Goal: Transaction & Acquisition: Purchase product/service

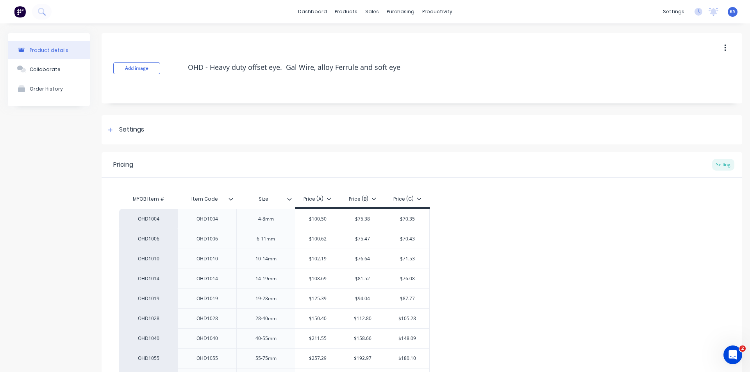
scroll to position [134, 0]
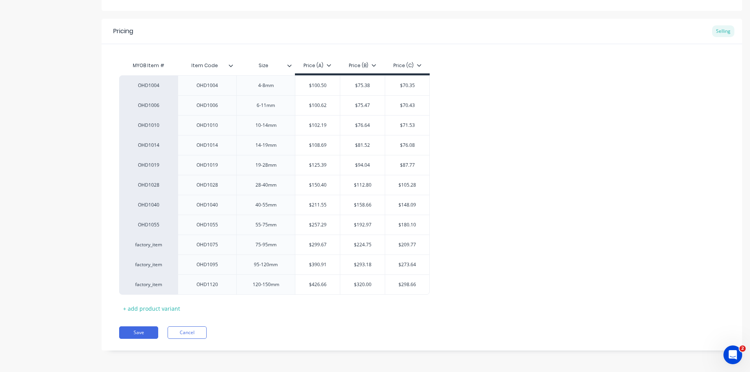
click at [441, 39] on div "Pricing Selling" at bounding box center [422, 31] width 640 height 25
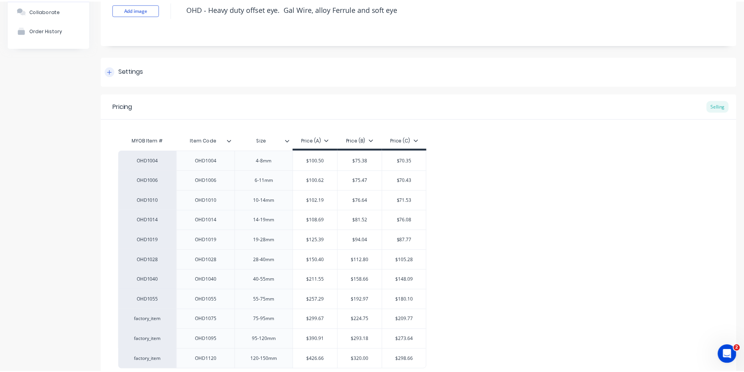
scroll to position [0, 0]
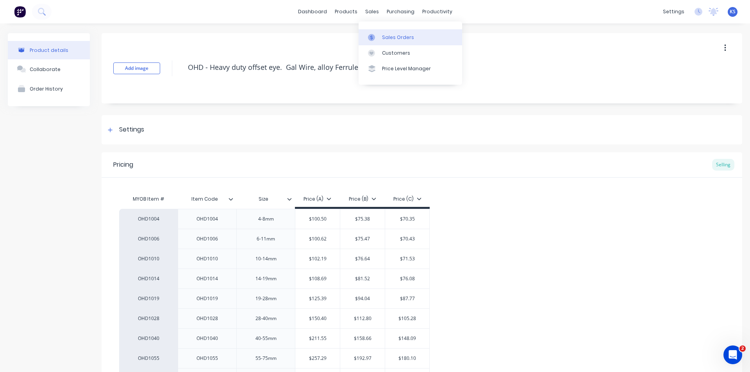
click at [407, 41] on div "Sales Orders" at bounding box center [398, 37] width 32 height 7
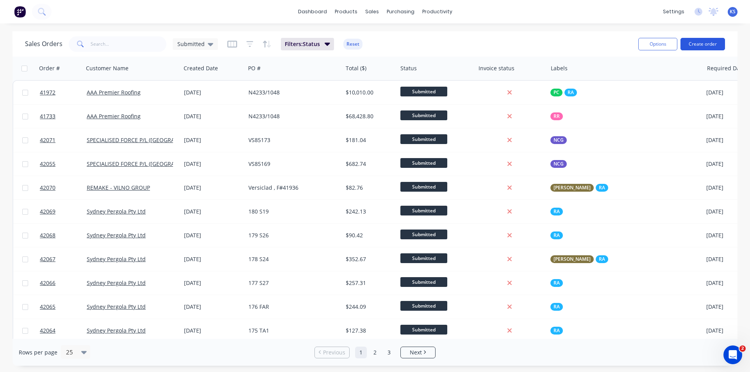
click at [713, 44] on button "Create order" at bounding box center [702, 44] width 45 height 12
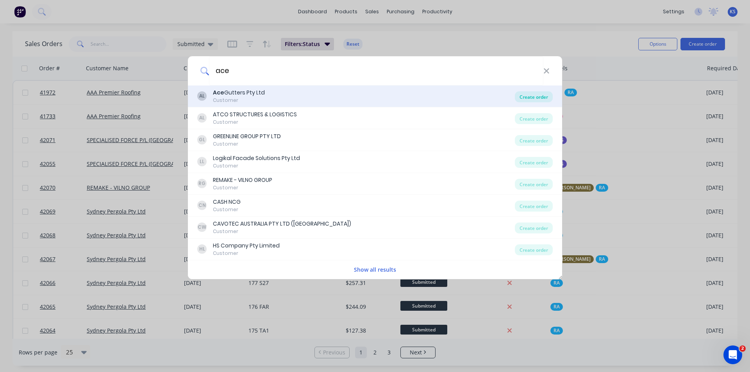
type input "ace"
click at [528, 96] on div "Create order" at bounding box center [534, 96] width 38 height 11
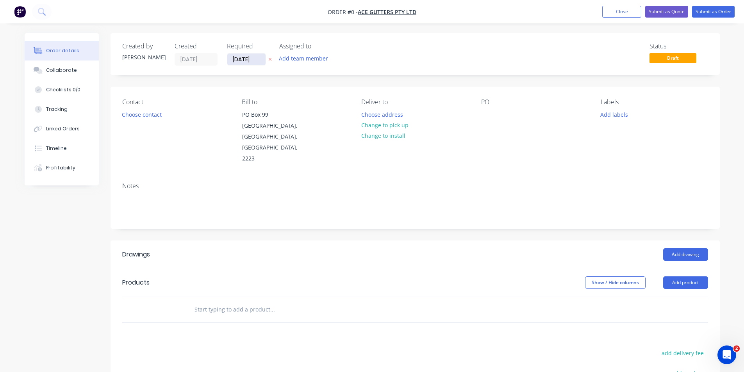
click at [254, 64] on input "[DATE]" at bounding box center [246, 60] width 38 height 12
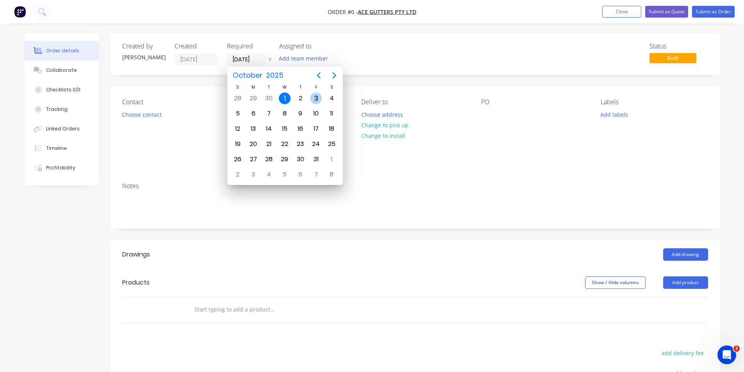
click at [316, 93] on div "3" at bounding box center [316, 99] width 12 height 12
type input "[DATE]"
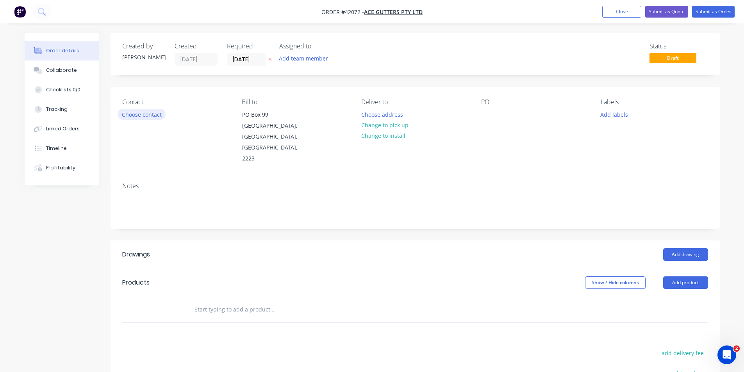
click at [155, 118] on button "Choose contact" at bounding box center [142, 114] width 48 height 11
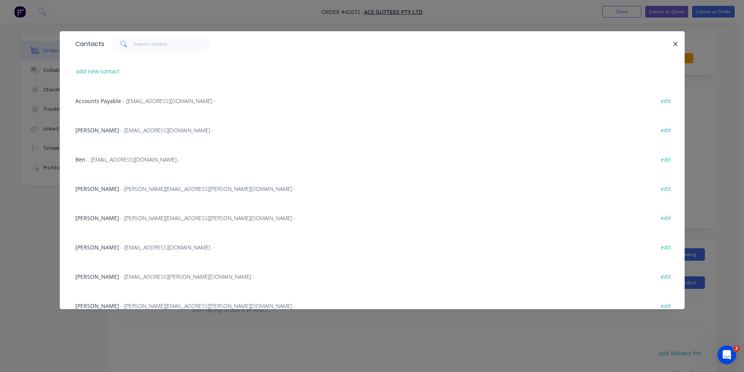
click at [101, 157] on span "- [EMAIL_ADDRESS][DOMAIN_NAME] -" at bounding box center [133, 159] width 93 height 7
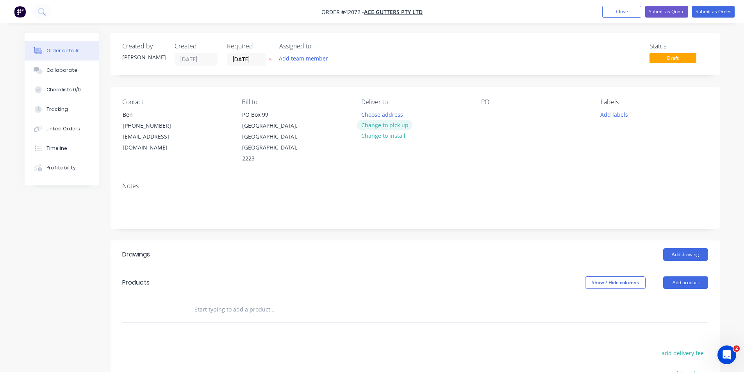
click at [378, 125] on button "Change to pick up" at bounding box center [384, 125] width 55 height 11
click at [489, 113] on div at bounding box center [487, 114] width 12 height 11
click at [610, 112] on button "Add labels" at bounding box center [614, 114] width 36 height 11
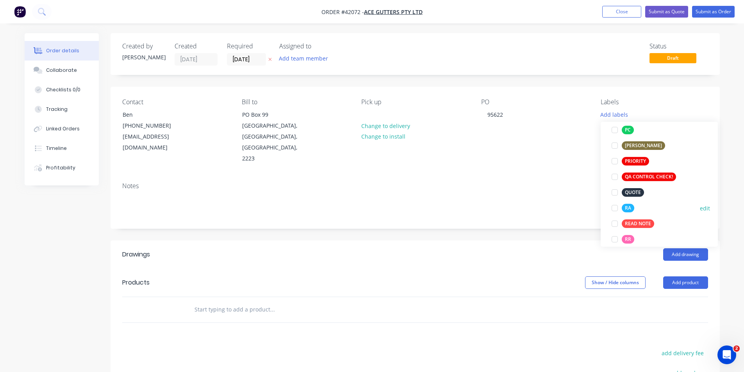
scroll to position [195, 0]
click at [615, 208] on div at bounding box center [615, 208] width 16 height 16
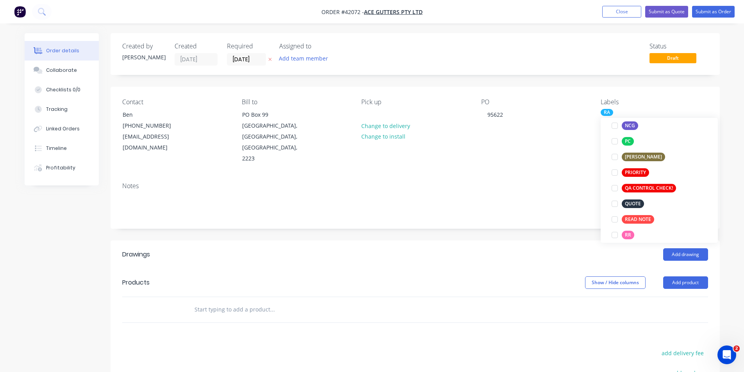
scroll to position [0, 0]
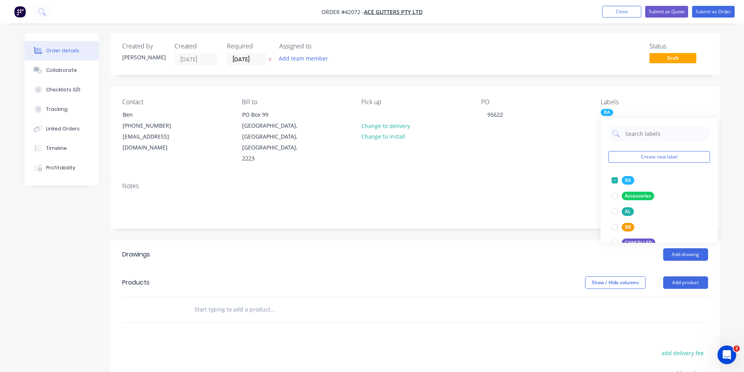
click at [572, 248] on div "Add drawing" at bounding box center [476, 254] width 461 height 12
click at [691, 276] on button "Add product" at bounding box center [685, 282] width 45 height 12
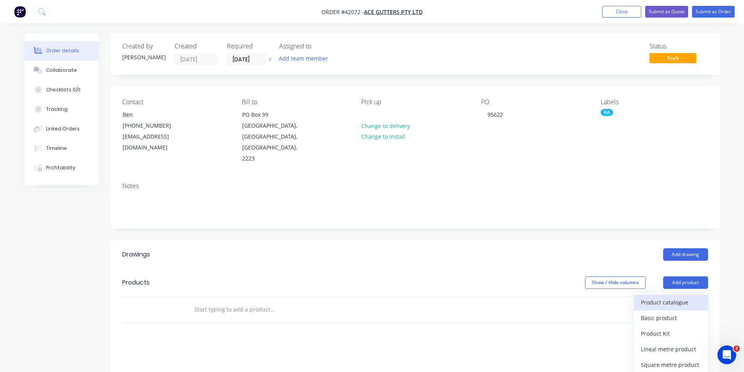
click at [688, 297] on div "Product catalogue" at bounding box center [671, 302] width 60 height 11
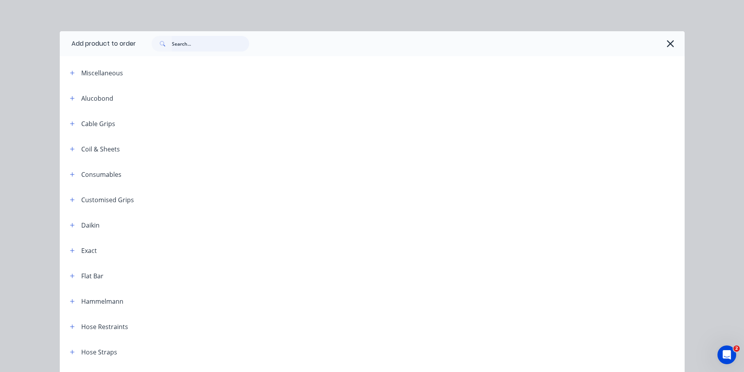
click at [230, 45] on input "text" at bounding box center [210, 44] width 77 height 16
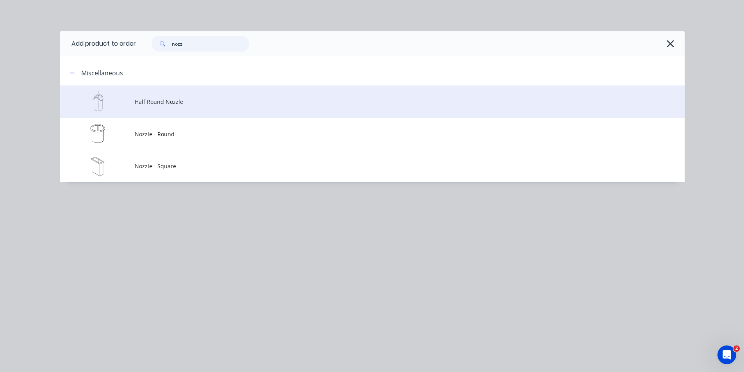
type input "nozz"
click at [173, 107] on td "Half Round Nozzle" at bounding box center [410, 102] width 550 height 32
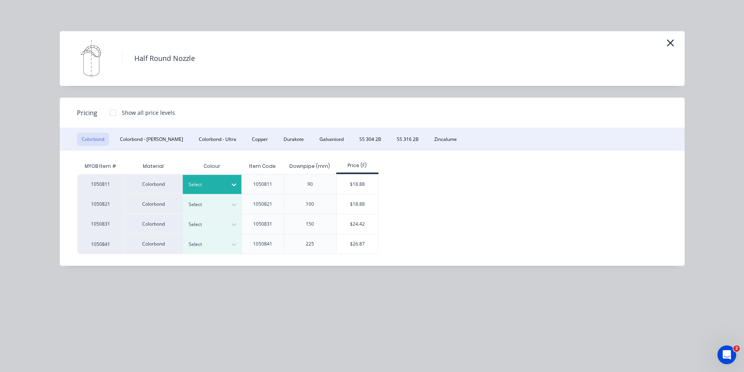
click at [218, 184] on div at bounding box center [206, 184] width 35 height 9
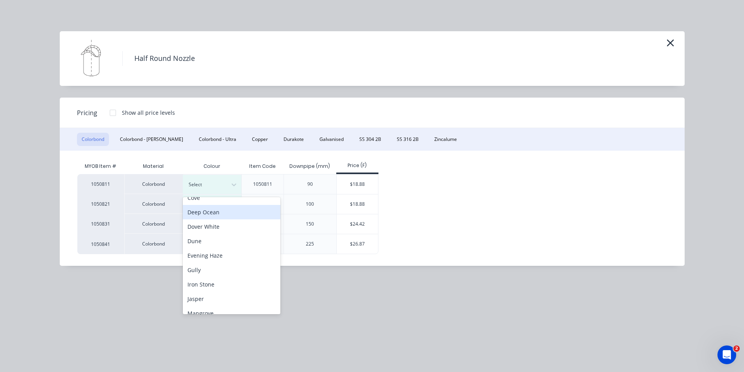
scroll to position [78, 0]
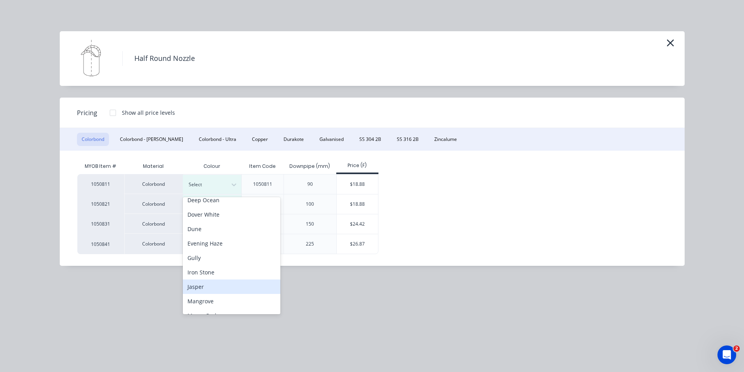
click at [218, 288] on div "Jasper" at bounding box center [232, 287] width 98 height 14
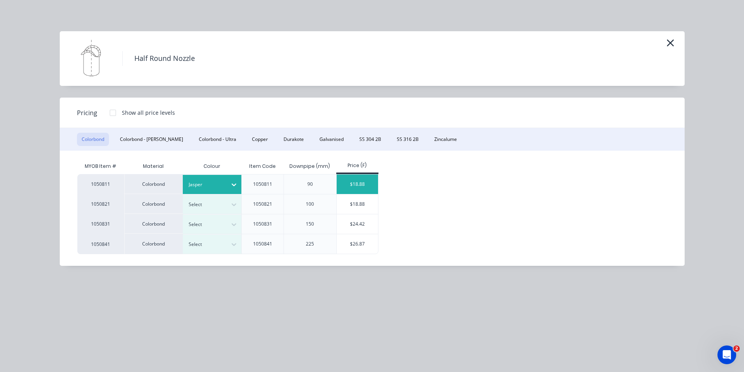
click at [347, 185] on div "$18.88" at bounding box center [358, 185] width 42 height 20
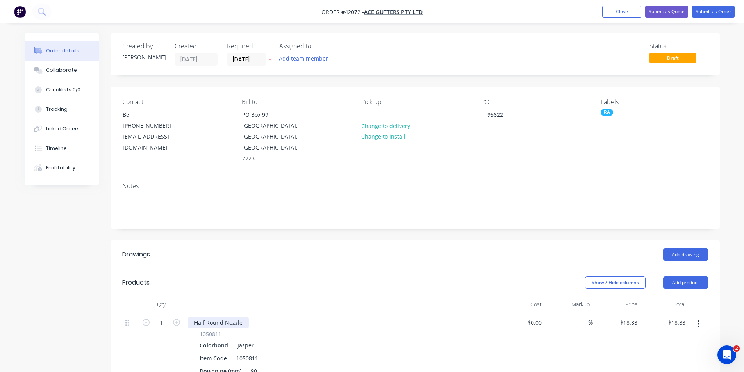
click at [243, 317] on div "Half Round Nozzle" at bounding box center [218, 322] width 61 height 11
click at [401, 269] on header "Products Show / Hide columns Add product" at bounding box center [415, 283] width 609 height 28
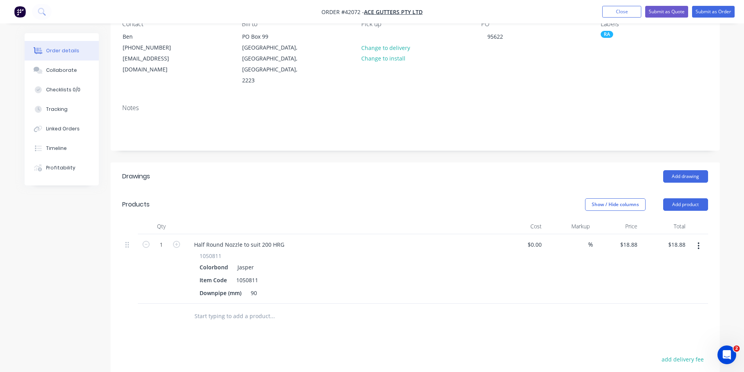
click at [416, 325] on div "Drawings Add drawing Products Show / Hide columns Add product Qty Cost Markup P…" at bounding box center [415, 339] width 609 height 354
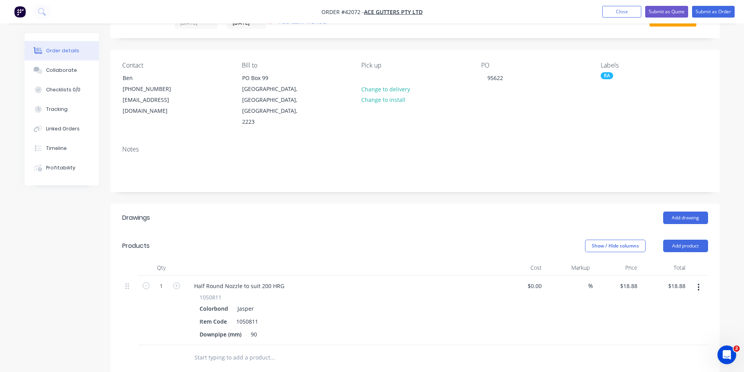
scroll to position [0, 0]
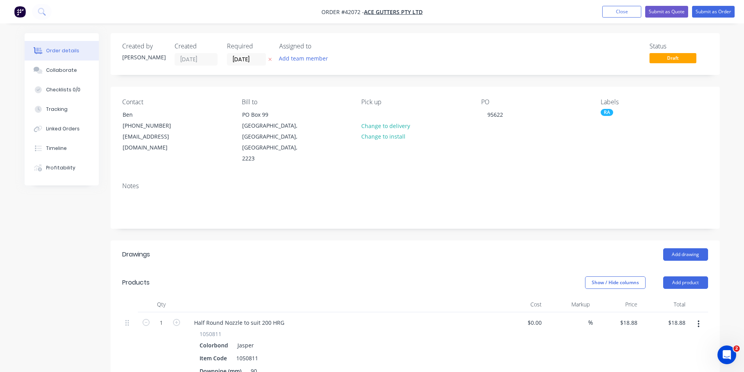
click at [706, 18] on nav "Order #42072 - Ace Gutters Pty Ltd Add product Close Submit as Quote Submit as …" at bounding box center [372, 11] width 744 height 23
click at [716, 9] on button "Submit as Order" at bounding box center [713, 12] width 43 height 12
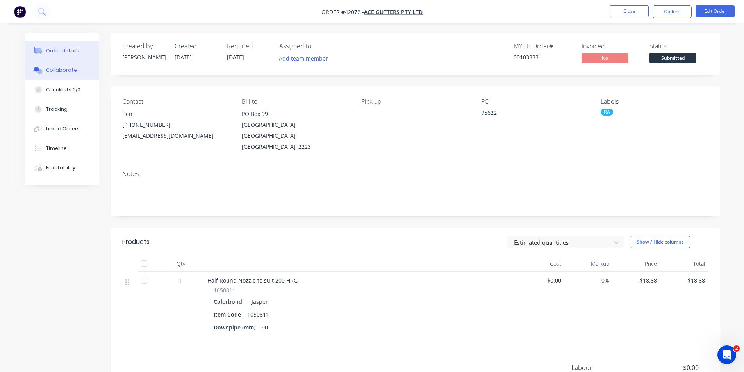
click at [62, 73] on div "Collaborate" at bounding box center [61, 70] width 31 height 7
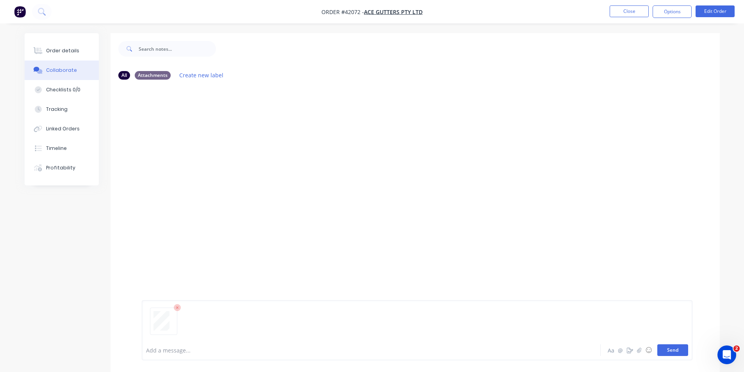
click at [685, 347] on button "Send" at bounding box center [672, 350] width 31 height 12
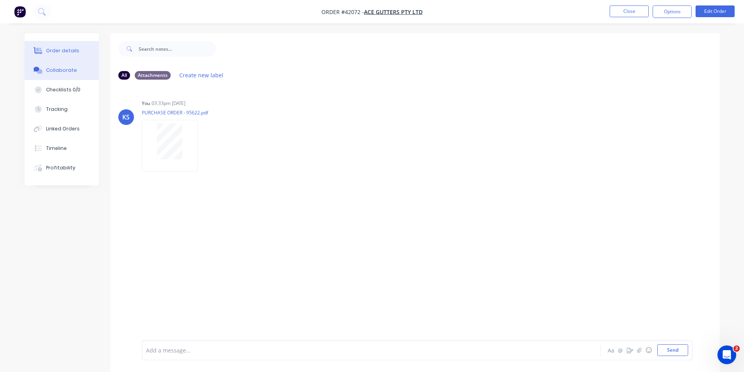
click at [69, 53] on div "Order details" at bounding box center [62, 50] width 33 height 7
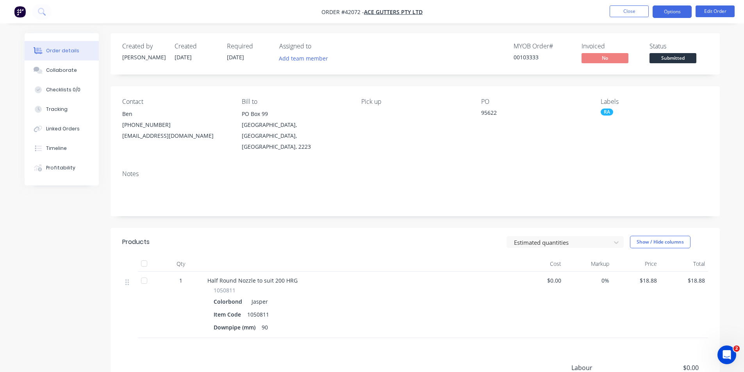
click at [655, 7] on button "Options" at bounding box center [672, 11] width 39 height 12
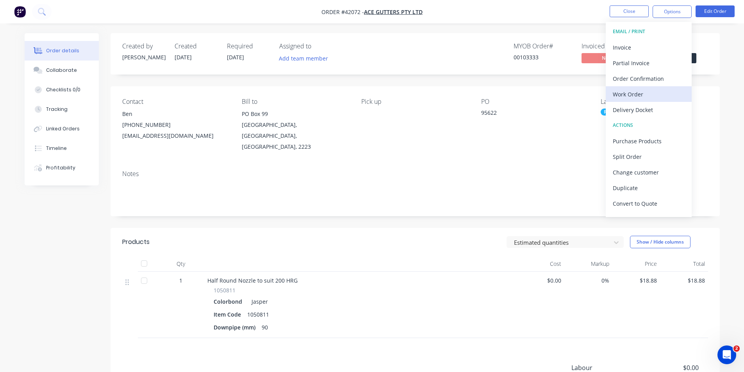
click at [646, 96] on div "Work Order" at bounding box center [649, 94] width 72 height 11
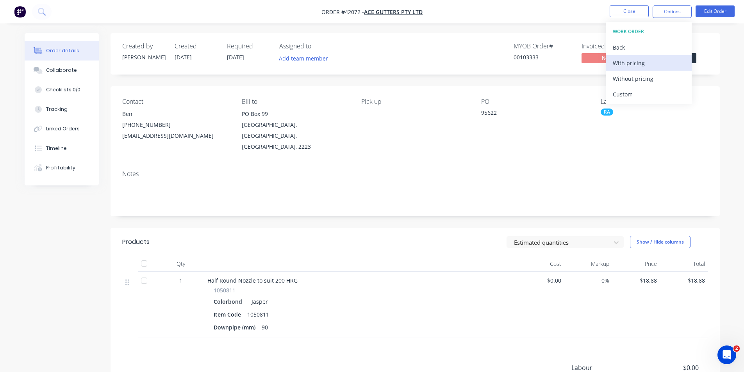
click at [649, 67] on div "With pricing" at bounding box center [649, 62] width 72 height 11
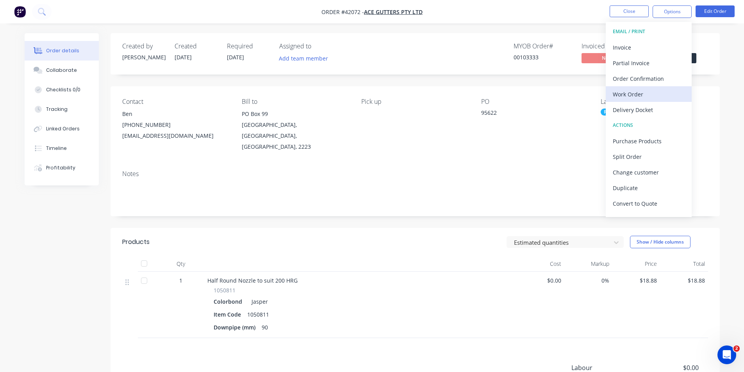
click at [635, 98] on div "Work Order" at bounding box center [649, 94] width 72 height 11
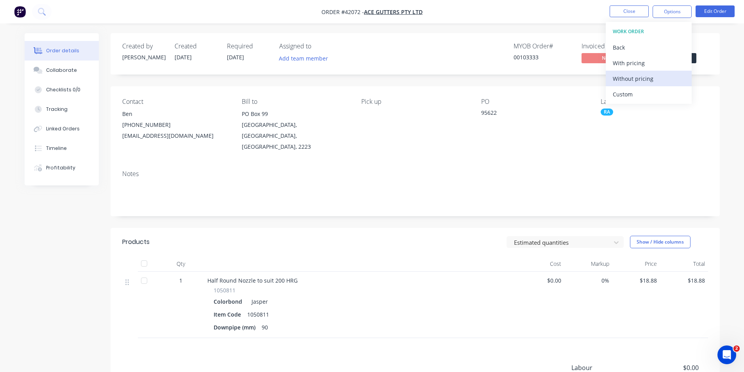
click at [637, 84] on div "Without pricing" at bounding box center [649, 78] width 72 height 11
click at [628, 76] on div "Order Confirmation" at bounding box center [649, 78] width 72 height 11
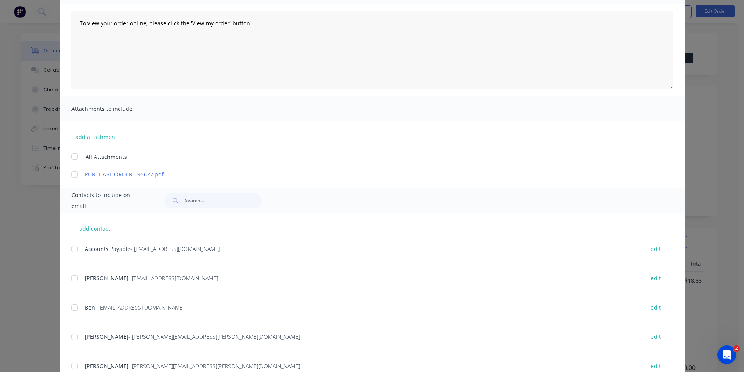
click at [68, 309] on div "add contact Accounts Payable - [EMAIL_ADDRESS][DOMAIN_NAME] edit Anita - [EMAIL…" at bounding box center [372, 321] width 625 height 217
drag, startPoint x: 73, startPoint y: 307, endPoint x: 109, endPoint y: 300, distance: 36.2
click at [73, 307] on div at bounding box center [75, 308] width 16 height 16
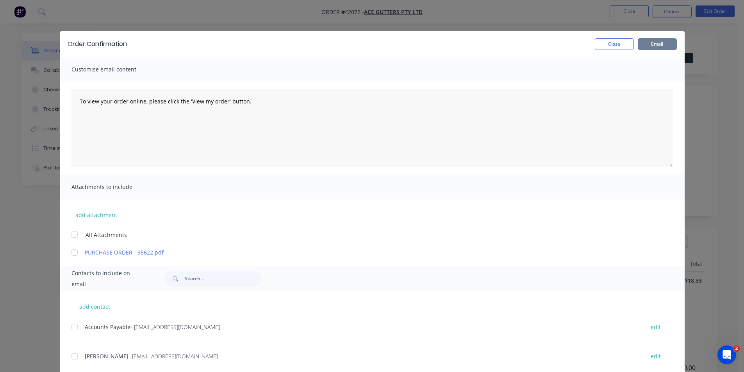
click at [651, 44] on button "Email" at bounding box center [657, 44] width 39 height 12
click at [620, 45] on button "Close" at bounding box center [614, 44] width 39 height 12
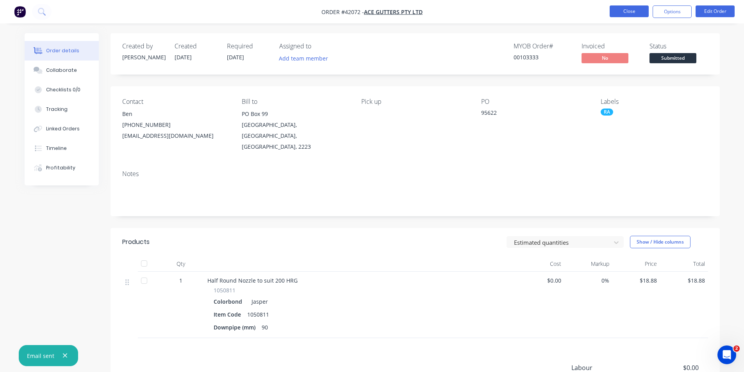
click at [624, 7] on button "Close" at bounding box center [629, 11] width 39 height 12
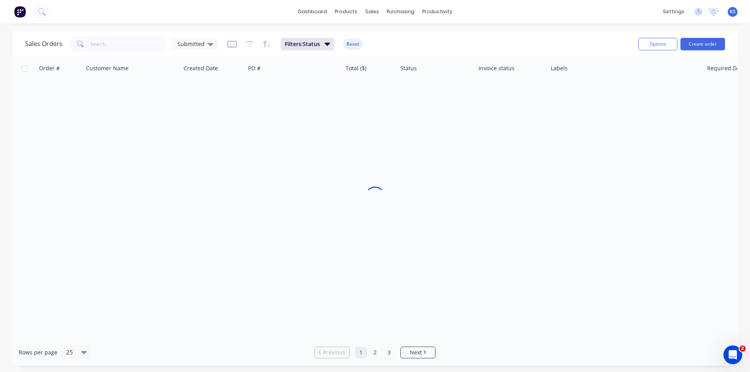
click at [472, 33] on div "Sales Orders Submitted Filters: Status Reset Options Create order" at bounding box center [374, 43] width 725 height 25
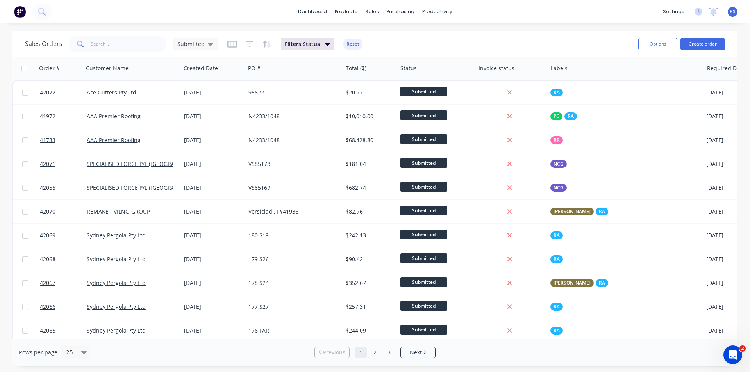
click at [352, 46] on button "Reset" at bounding box center [352, 44] width 19 height 11
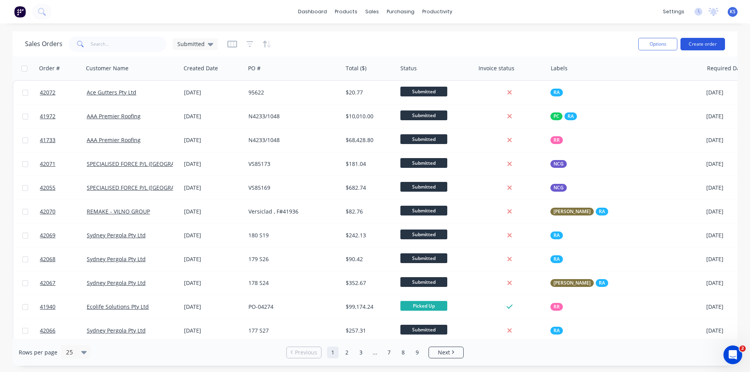
click at [701, 42] on button "Create order" at bounding box center [702, 44] width 45 height 12
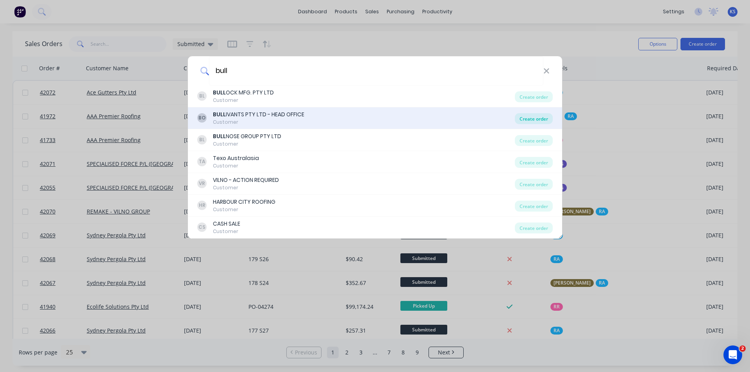
type input "bull"
click at [540, 121] on div "Create order" at bounding box center [534, 118] width 38 height 11
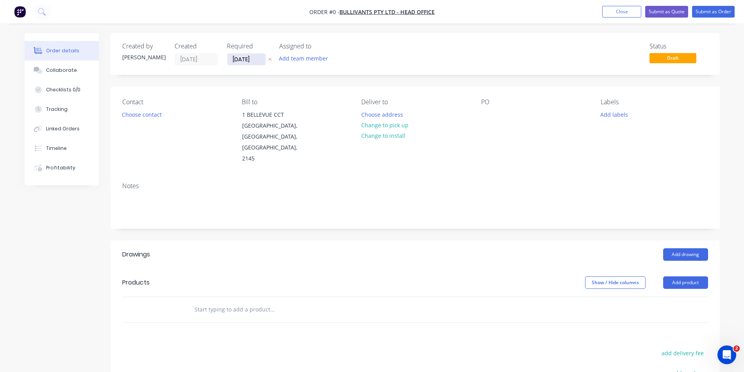
click at [236, 58] on input "[DATE]" at bounding box center [246, 60] width 38 height 12
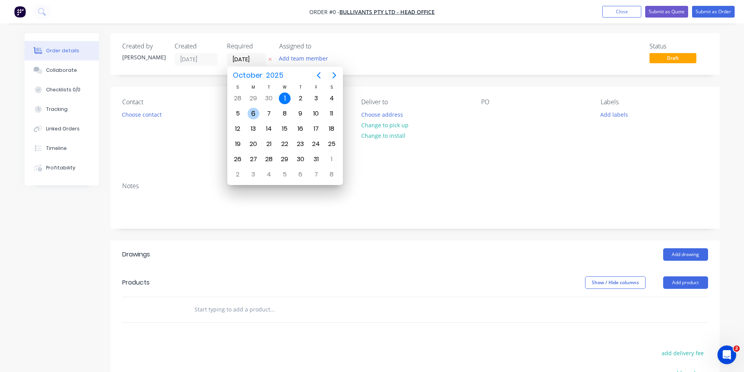
click at [257, 115] on div "6" at bounding box center [254, 114] width 12 height 12
type input "[DATE]"
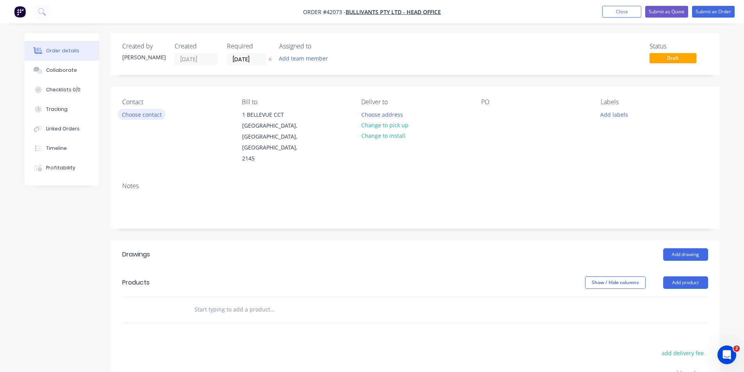
click at [142, 118] on button "Choose contact" at bounding box center [142, 114] width 48 height 11
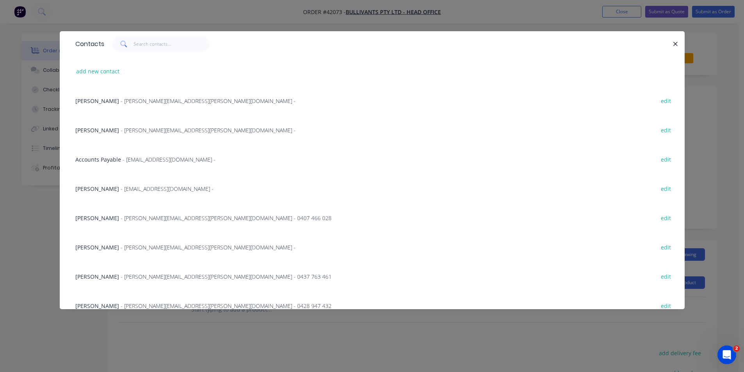
click at [119, 128] on span "[PERSON_NAME]" at bounding box center [97, 130] width 44 height 7
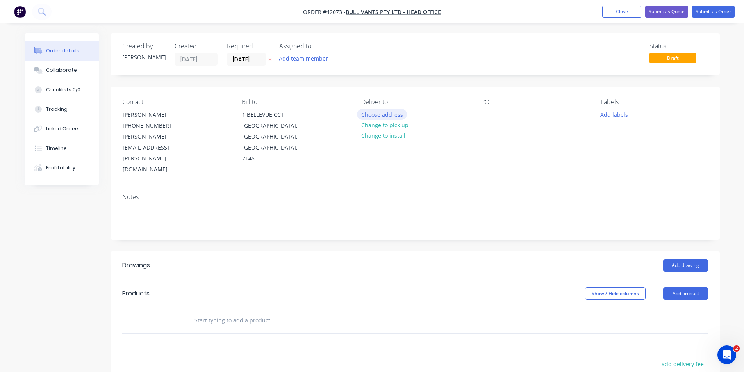
click at [369, 113] on button "Choose address" at bounding box center [382, 114] width 50 height 11
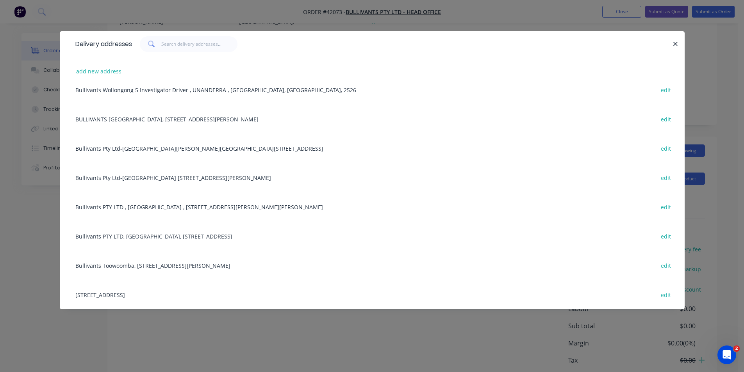
scroll to position [117, 0]
click at [150, 295] on div "[STREET_ADDRESS] edit" at bounding box center [371, 294] width 601 height 29
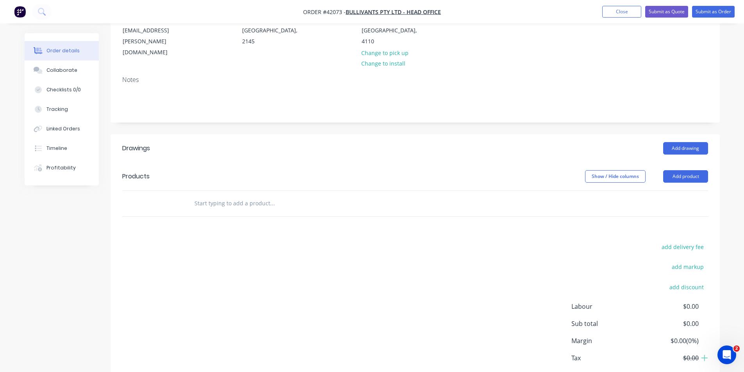
scroll to position [0, 0]
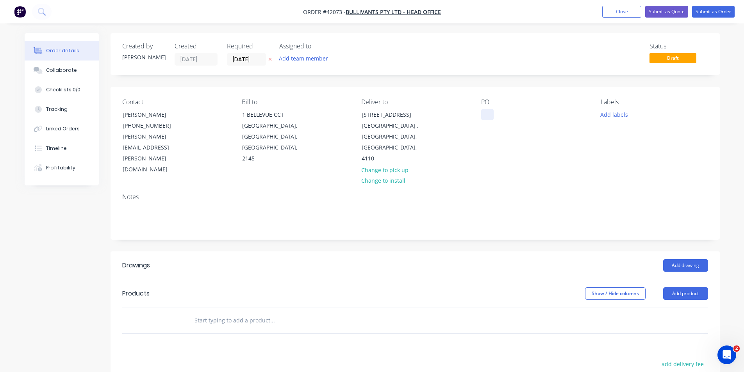
click at [489, 112] on div at bounding box center [487, 114] width 12 height 11
click at [605, 113] on button "Add labels" at bounding box center [614, 114] width 36 height 11
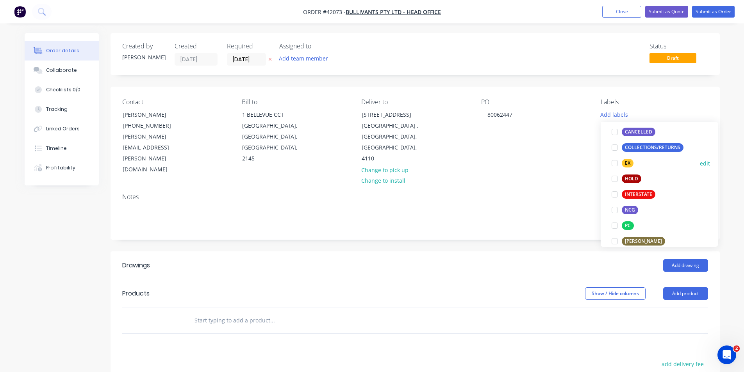
scroll to position [117, 0]
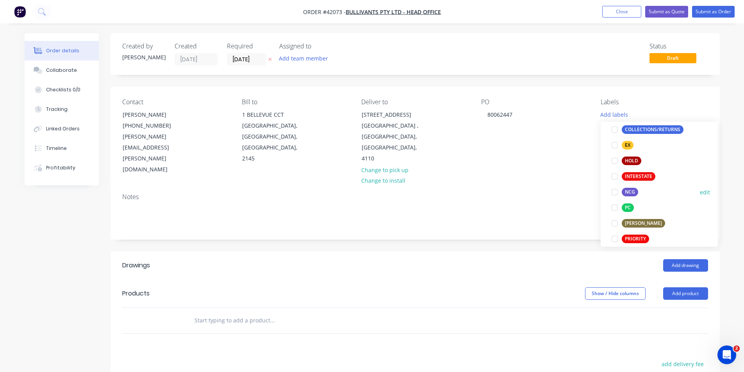
click at [617, 192] on div at bounding box center [615, 192] width 16 height 16
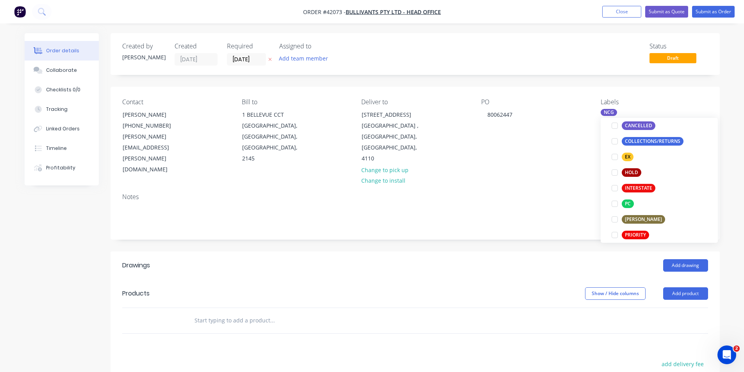
scroll to position [0, 0]
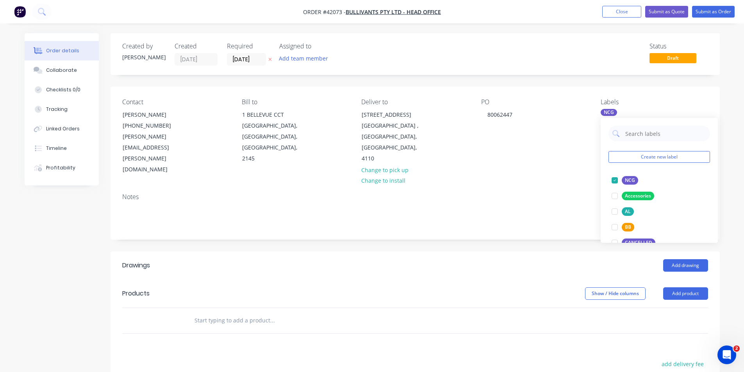
click at [563, 251] on header "Drawings Add drawing" at bounding box center [415, 265] width 609 height 28
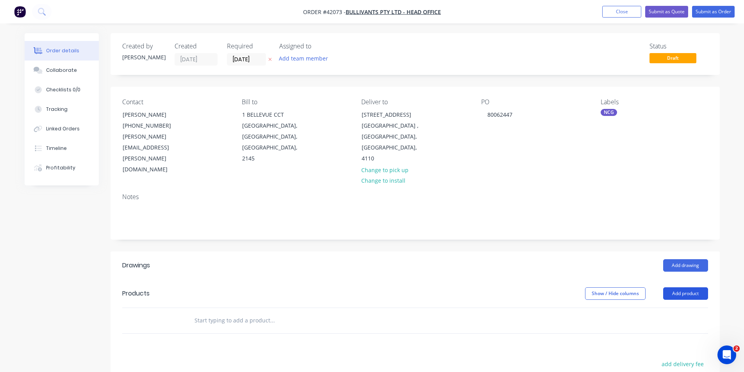
click at [678, 287] on button "Add product" at bounding box center [685, 293] width 45 height 12
click at [687, 308] on div "Product catalogue" at bounding box center [671, 313] width 60 height 11
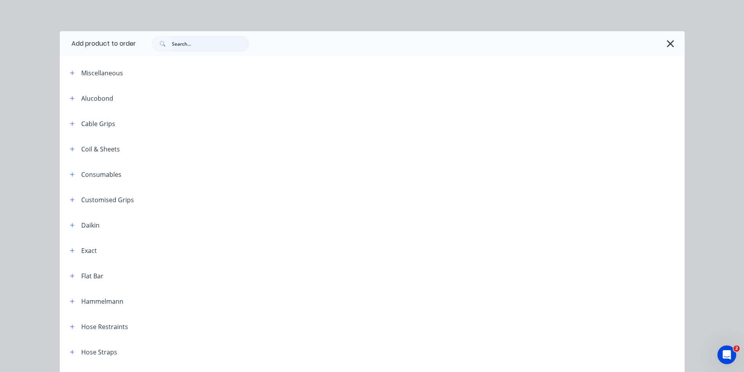
click at [201, 45] on input "text" at bounding box center [210, 44] width 77 height 16
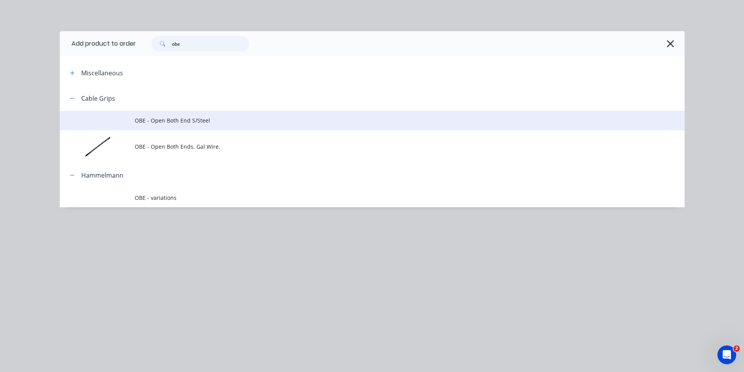
type input "obe"
click at [236, 118] on span "OBE - Open Both End S/Steel" at bounding box center [355, 120] width 440 height 8
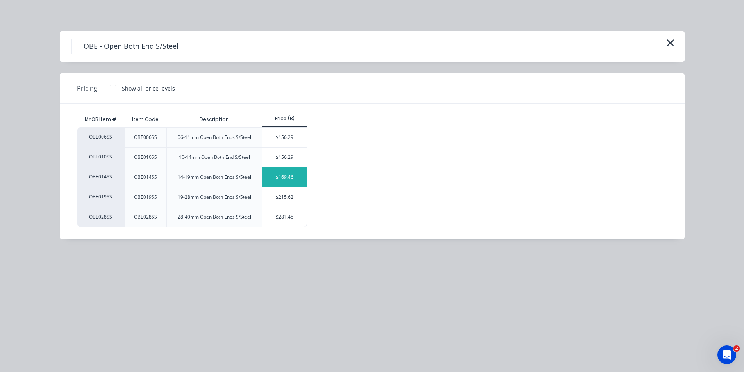
click at [277, 179] on div "$169.46" at bounding box center [284, 178] width 44 height 20
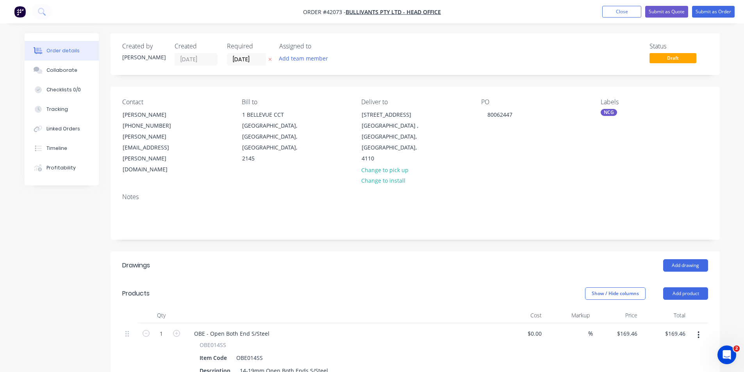
scroll to position [117, 0]
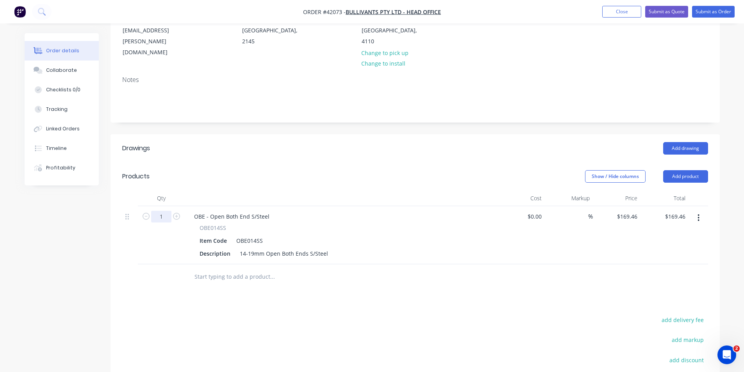
click at [166, 211] on input "1" at bounding box center [161, 217] width 20 height 12
type input "4"
type input "$677.84"
click at [629, 211] on input "169.46" at bounding box center [628, 216] width 24 height 11
click at [629, 211] on input "169.46" at bounding box center [629, 216] width 21 height 11
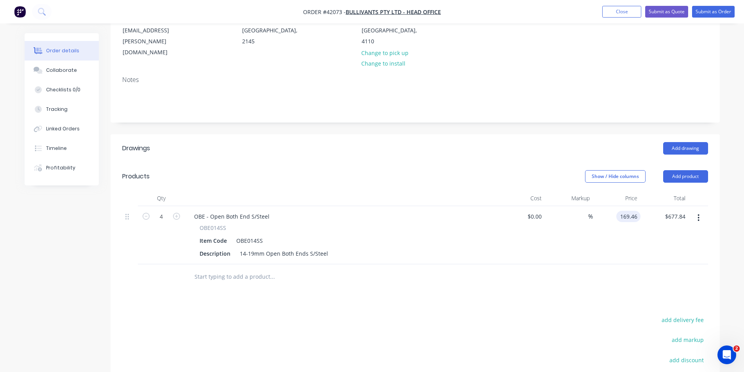
click at [637, 211] on input "169.46" at bounding box center [629, 216] width 21 height 11
click at [634, 211] on input "169.46" at bounding box center [629, 216] width 21 height 11
click at [635, 211] on input "169.46" at bounding box center [629, 216] width 21 height 11
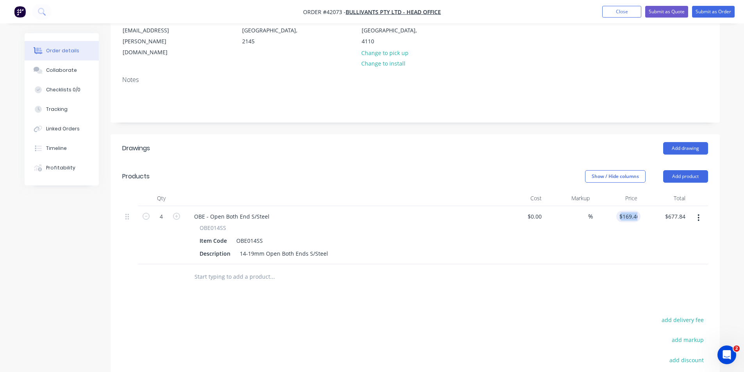
click at [638, 206] on div "4 OBE - Open Both End S/Steel OBE014SS Item Code OBE014SS Description 14-19mm O…" at bounding box center [415, 235] width 586 height 58
click at [637, 211] on input "169.46" at bounding box center [628, 216] width 24 height 11
type input "$169.44"
type input "$677.76"
click at [467, 291] on div "Drawings Add drawing Products Show / Hide columns Add product Qty Cost Markup P…" at bounding box center [415, 305] width 609 height 343
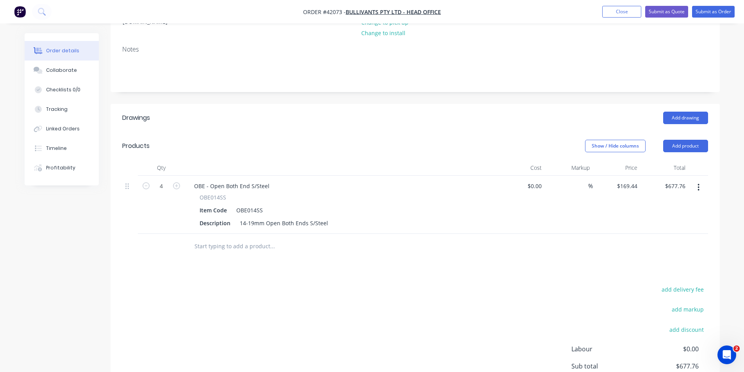
scroll to position [95, 0]
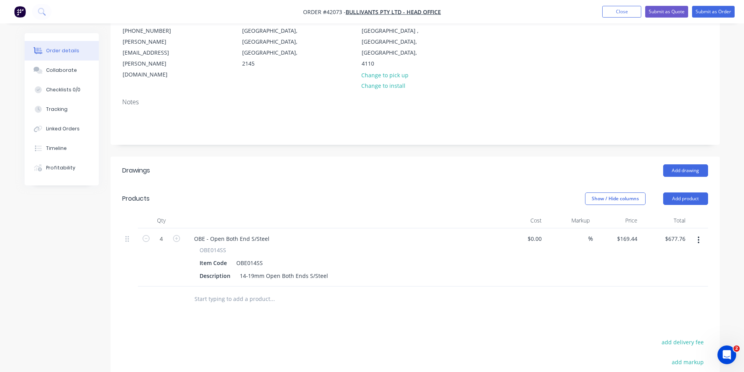
click at [434, 292] on div "Drawings Add drawing Products Show / Hide columns Add product Qty Cost Markup P…" at bounding box center [415, 328] width 609 height 343
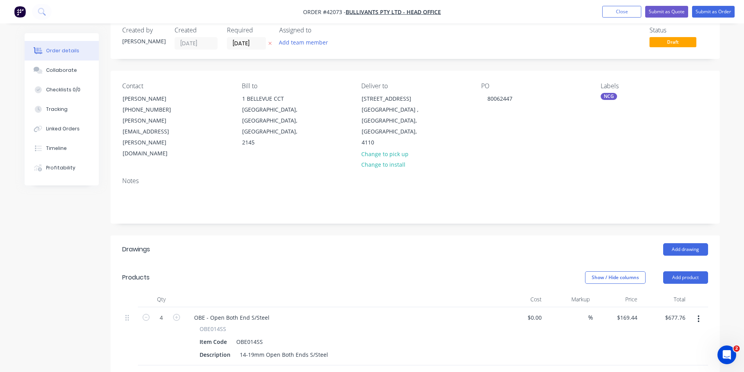
scroll to position [0, 0]
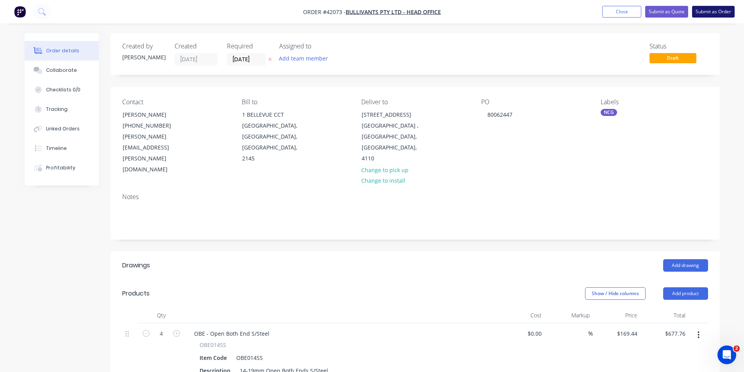
click at [700, 13] on button "Submit as Order" at bounding box center [713, 12] width 43 height 12
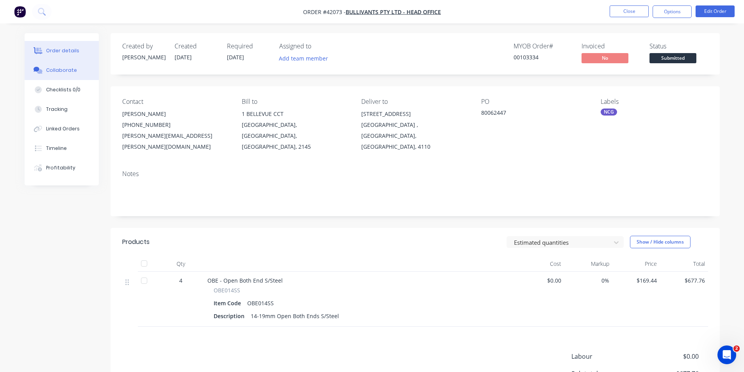
click at [46, 70] on div "Collaborate" at bounding box center [61, 70] width 31 height 7
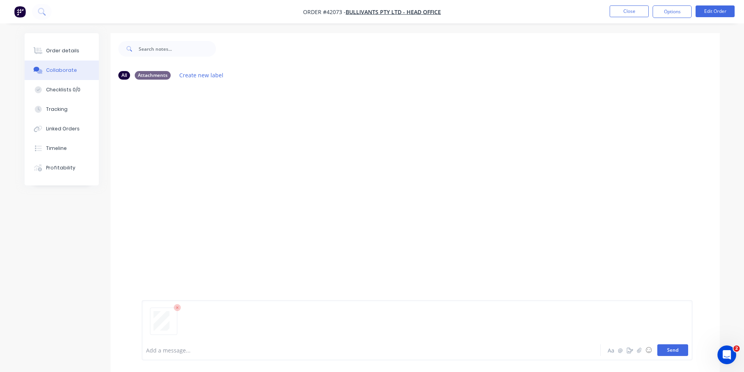
click at [671, 350] on button "Send" at bounding box center [672, 350] width 31 height 12
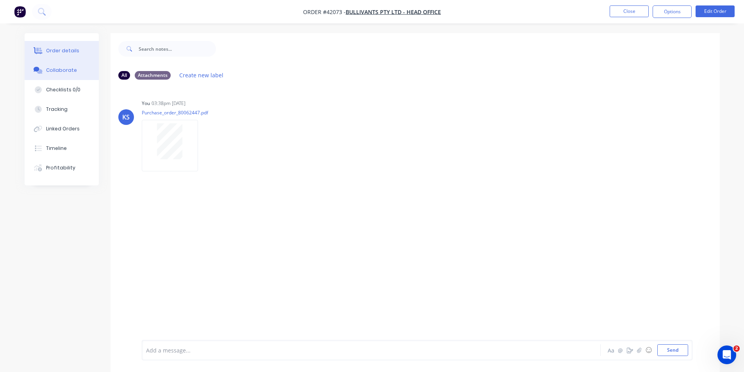
click at [62, 50] on div "Order details" at bounding box center [62, 50] width 33 height 7
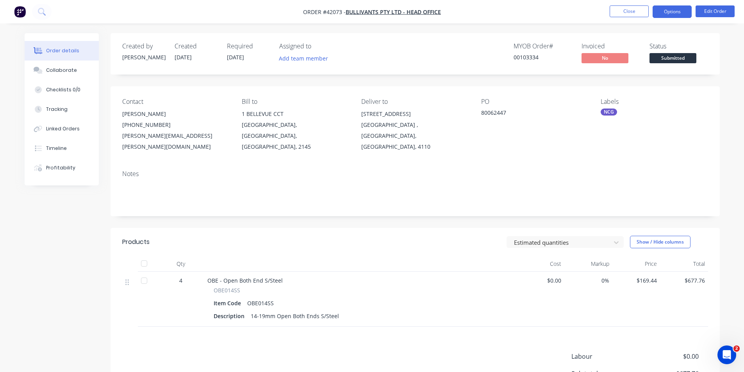
click at [685, 14] on button "Options" at bounding box center [672, 11] width 39 height 12
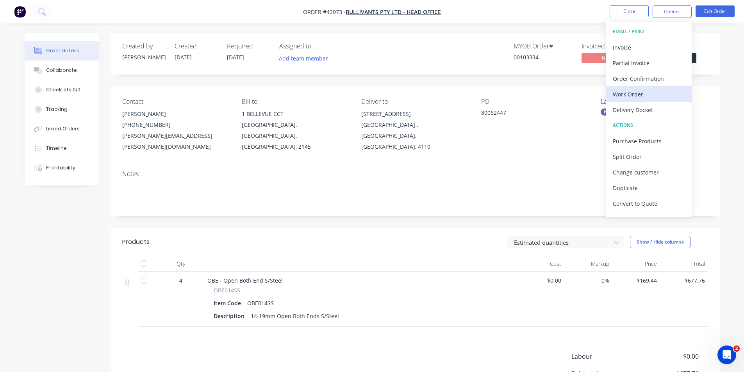
click at [655, 95] on div "Work Order" at bounding box center [649, 94] width 72 height 11
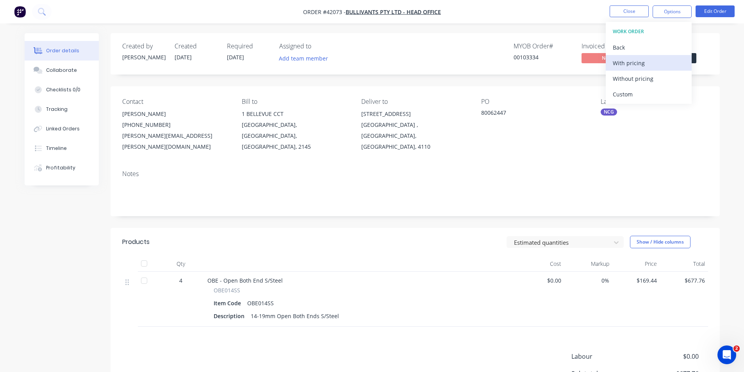
click at [640, 65] on div "With pricing" at bounding box center [649, 62] width 72 height 11
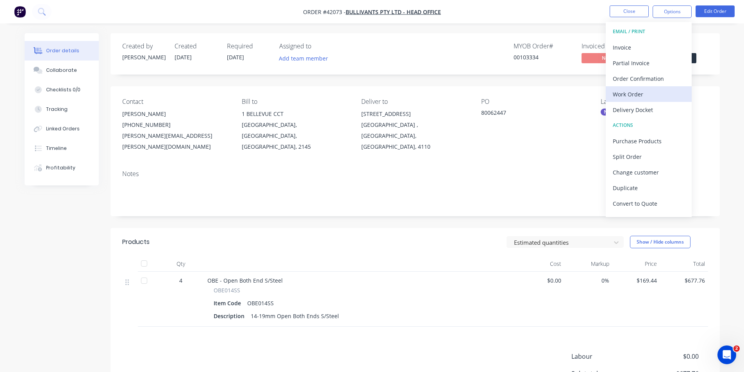
click at [642, 89] on div "Work Order" at bounding box center [649, 94] width 72 height 11
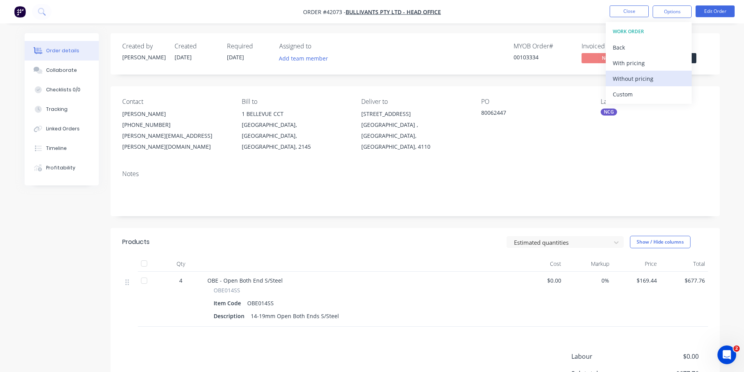
click at [643, 82] on div "Without pricing" at bounding box center [649, 78] width 72 height 11
click at [644, 82] on div "Order Confirmation" at bounding box center [649, 78] width 72 height 11
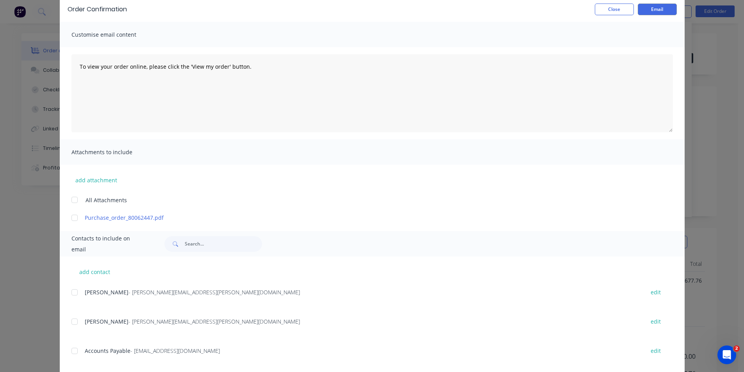
scroll to position [78, 0]
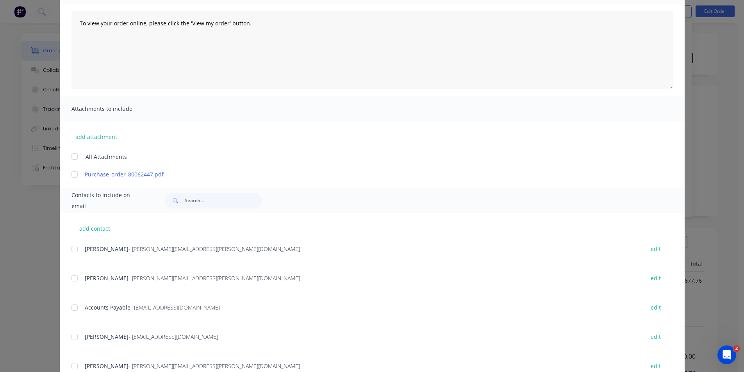
click at [72, 276] on div at bounding box center [75, 279] width 16 height 16
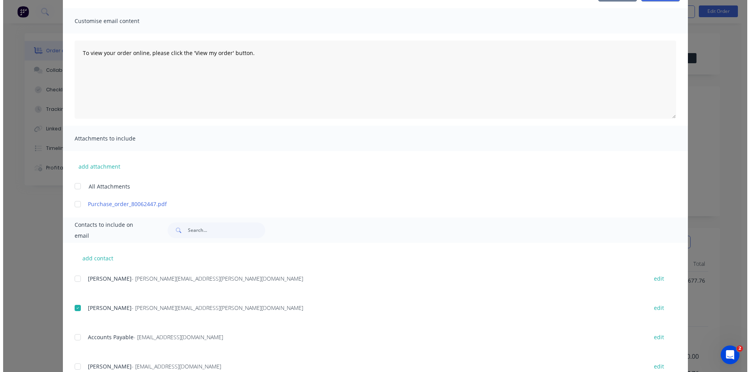
scroll to position [0, 0]
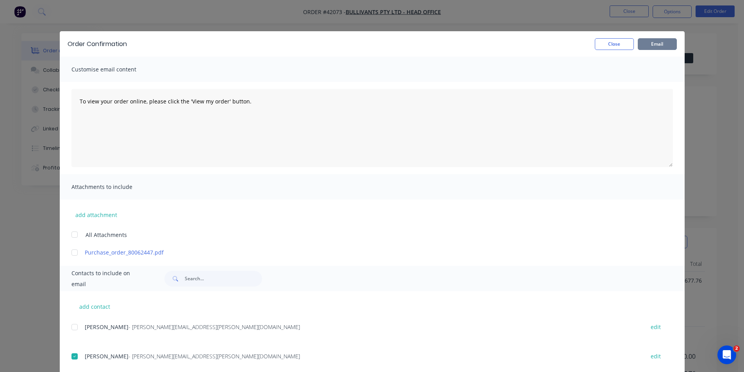
click at [645, 45] on button "Email" at bounding box center [657, 44] width 39 height 12
click at [617, 42] on button "Close" at bounding box center [614, 44] width 39 height 12
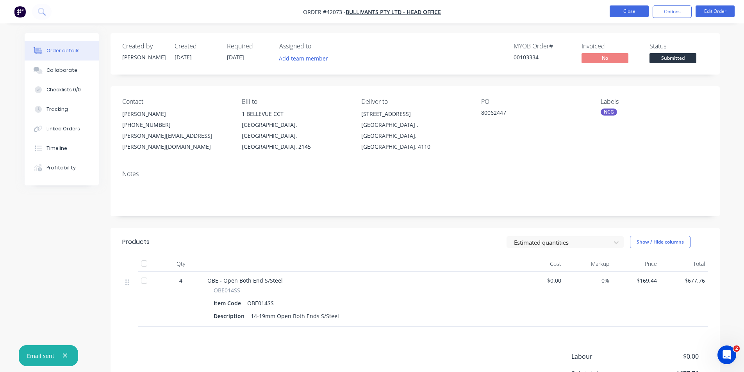
click at [634, 13] on button "Close" at bounding box center [629, 11] width 39 height 12
